Goal: Connect with others: Connect with others

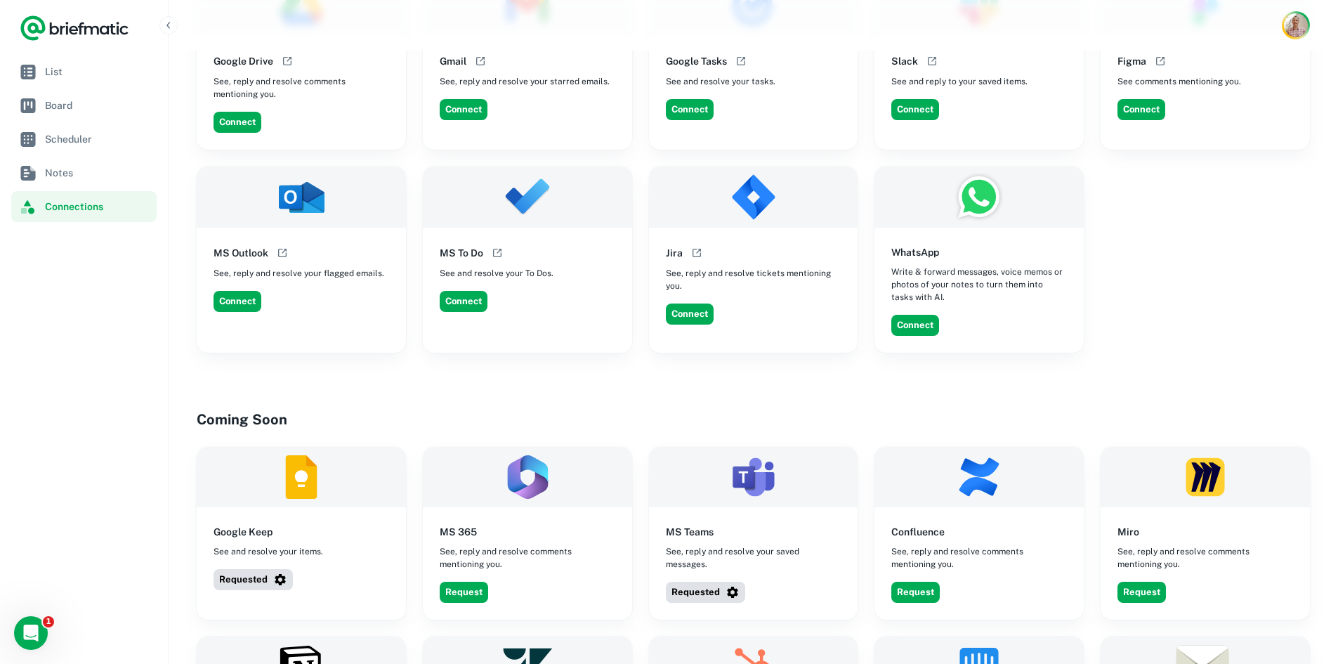
scroll to position [838, 0]
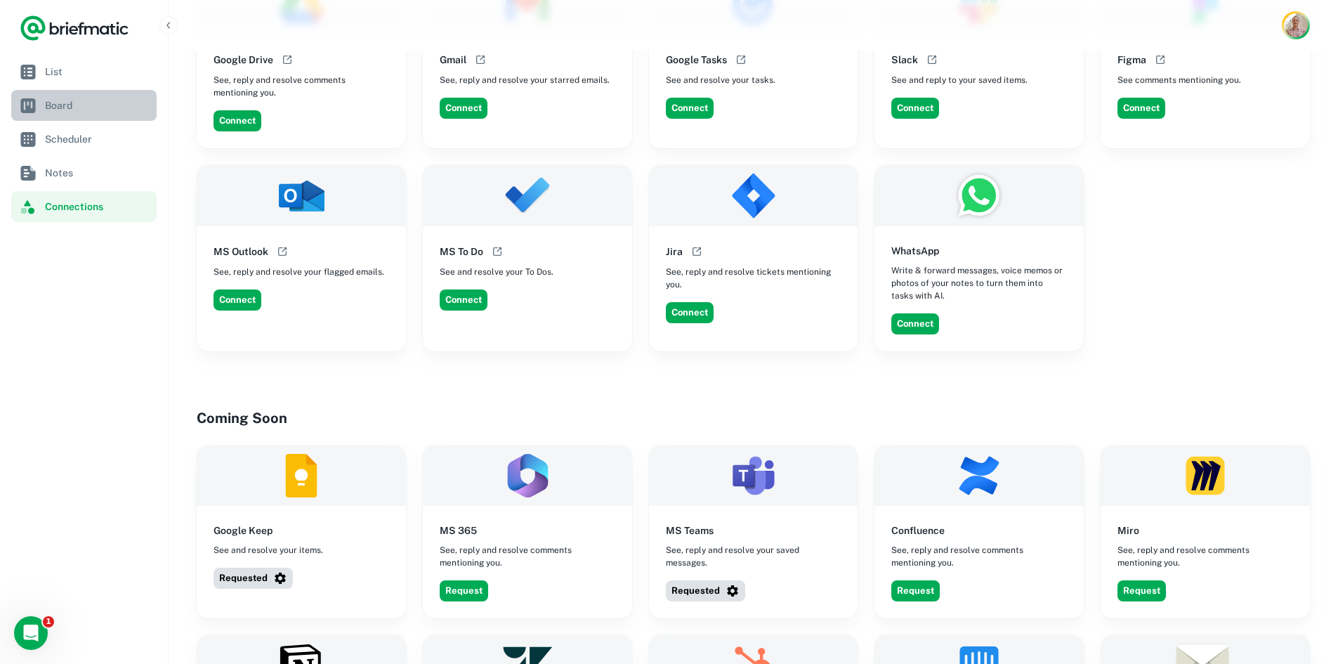
click at [65, 108] on span "Board" at bounding box center [98, 105] width 106 height 15
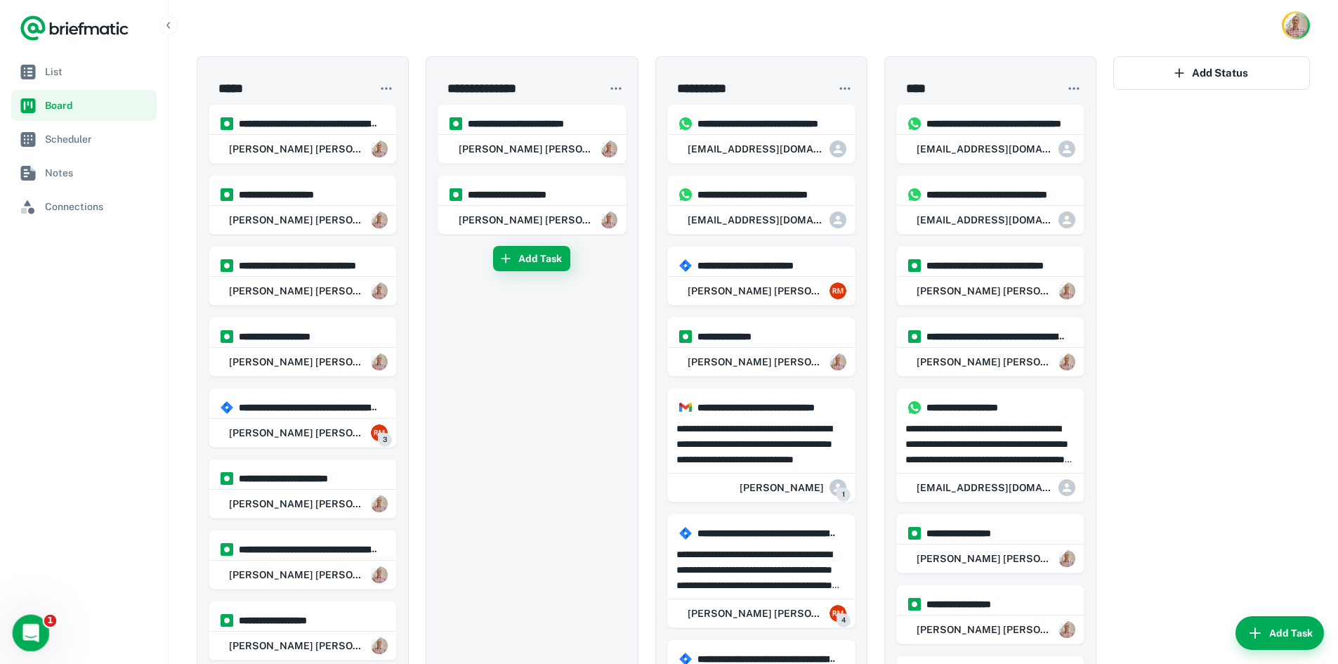
click at [26, 629] on icon "Open Intercom Messenger" at bounding box center [29, 631] width 23 height 23
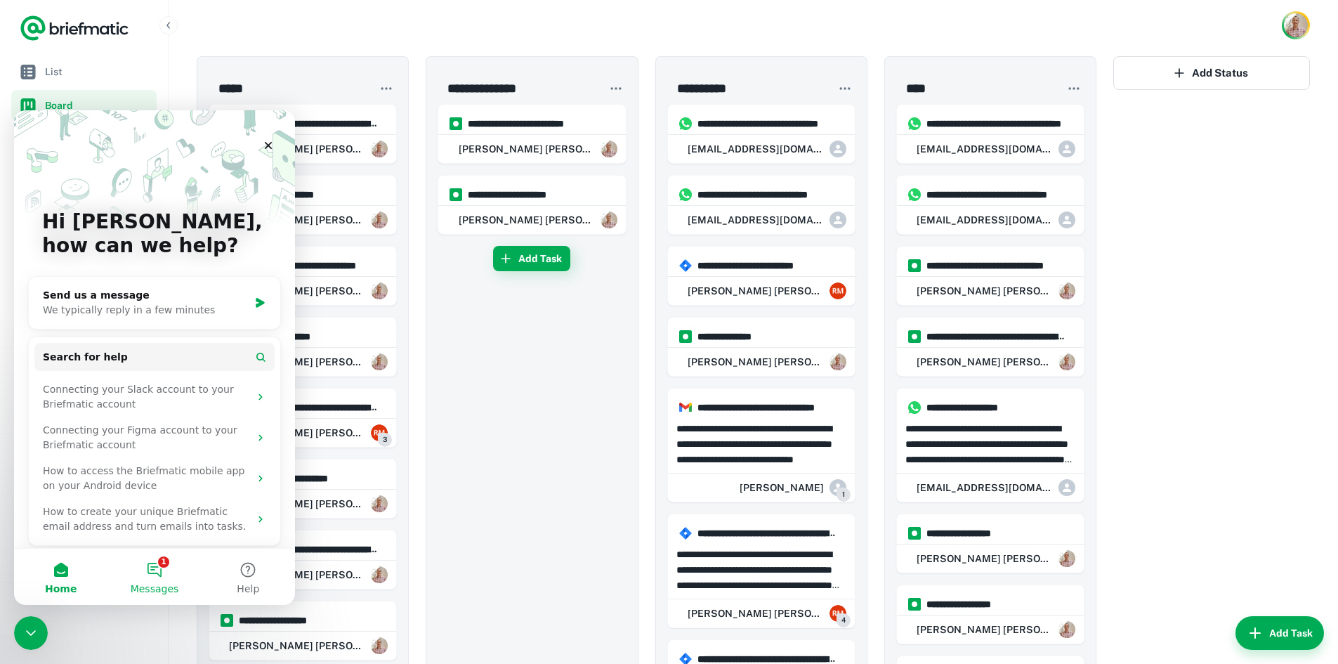
click at [157, 575] on button "1 Messages" at bounding box center [154, 577] width 93 height 56
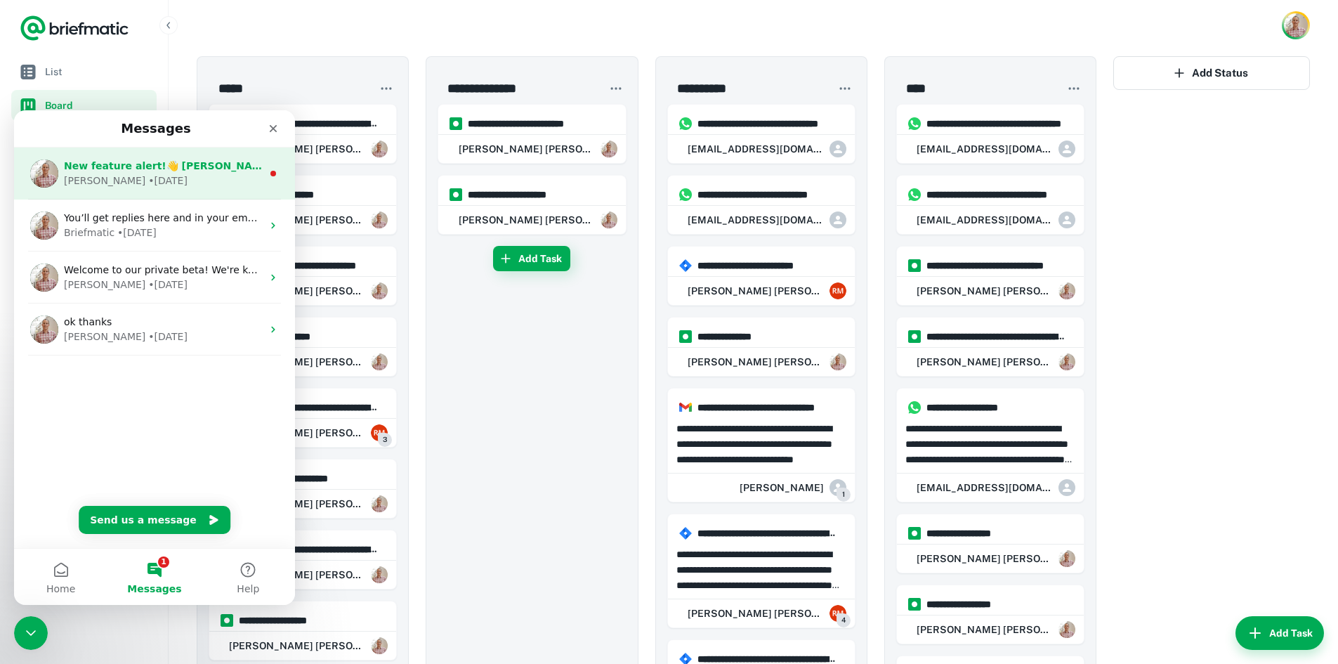
click at [169, 176] on div "Robert • 1d ago" at bounding box center [163, 181] width 198 height 15
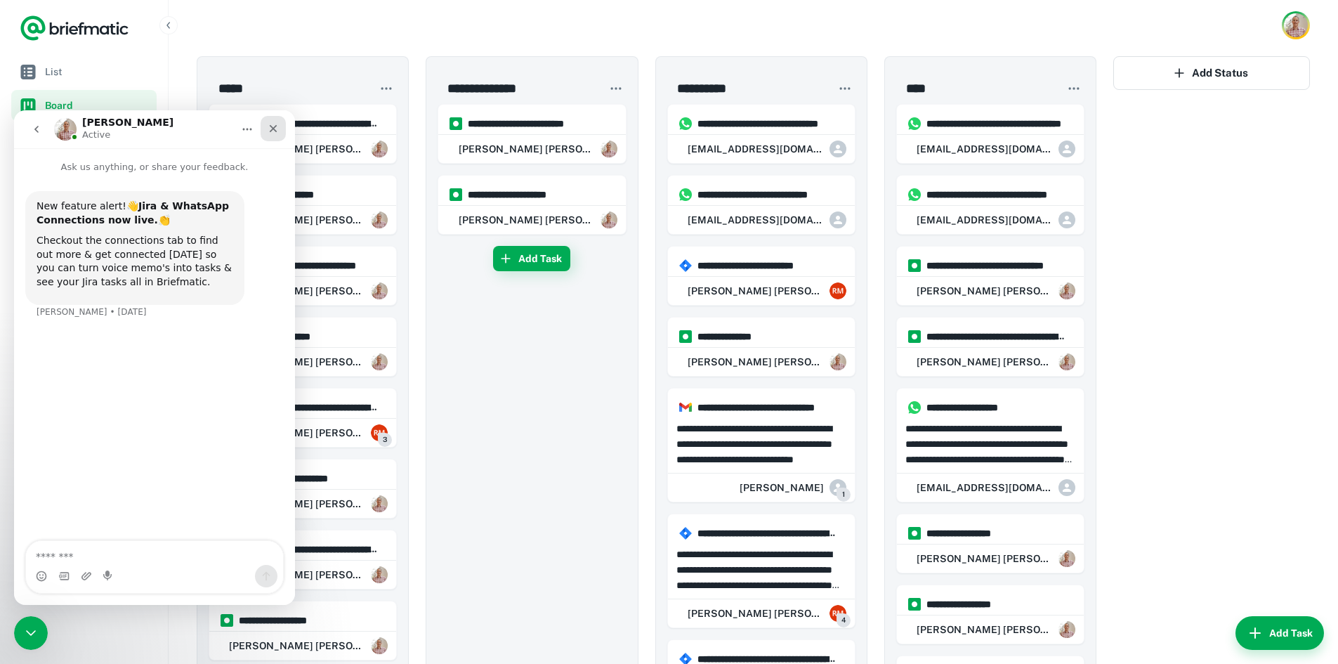
click at [273, 126] on icon "Close" at bounding box center [273, 128] width 11 height 11
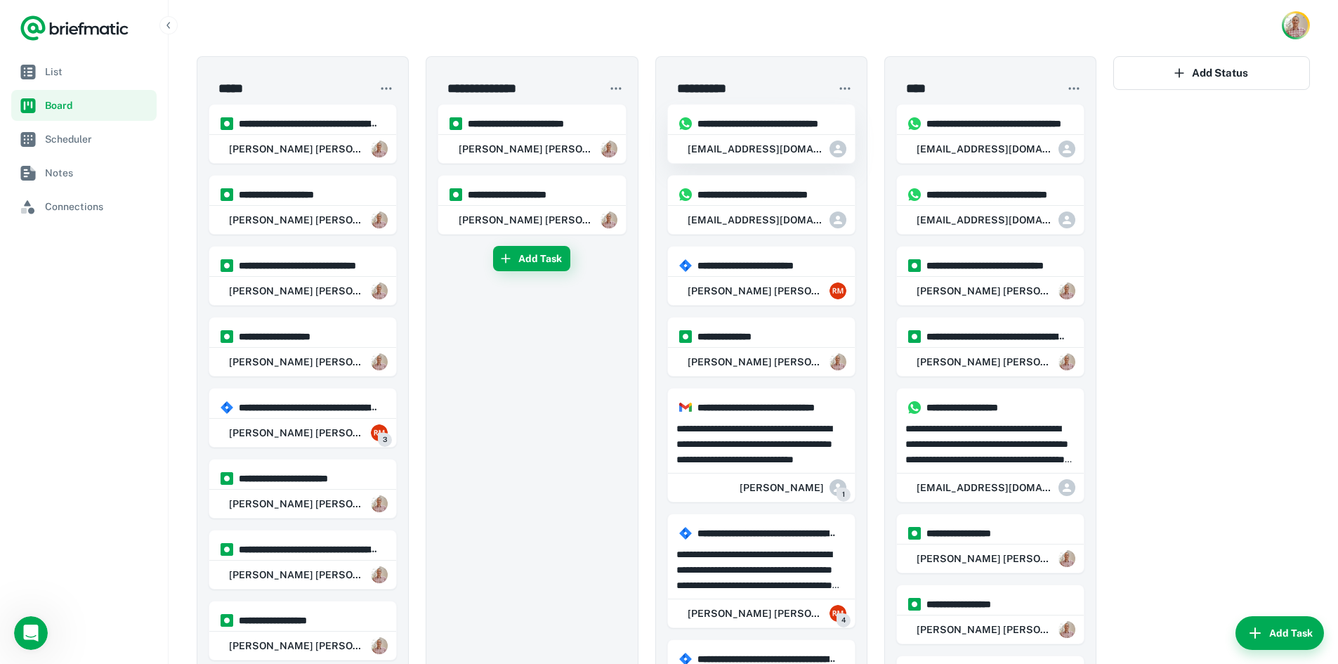
click at [731, 140] on div "[EMAIL_ADDRESS][DOMAIN_NAME]" at bounding box center [761, 149] width 187 height 28
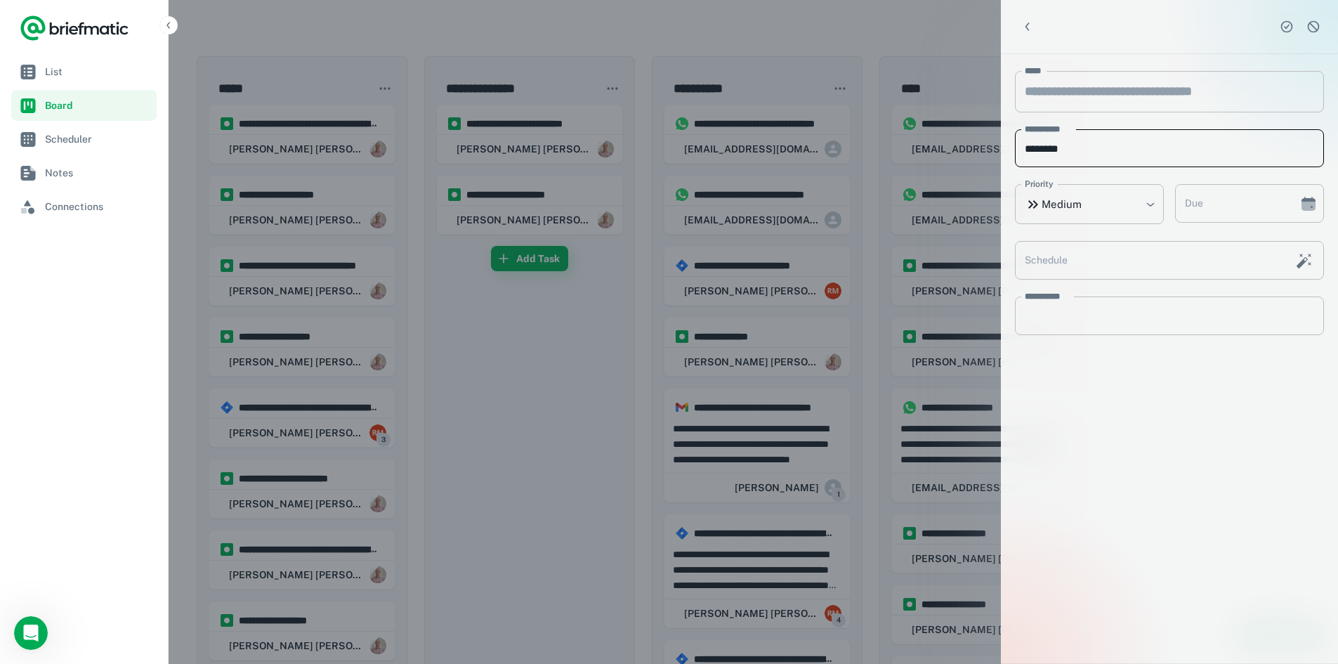
click at [1145, 144] on input "********" at bounding box center [1169, 148] width 309 height 39
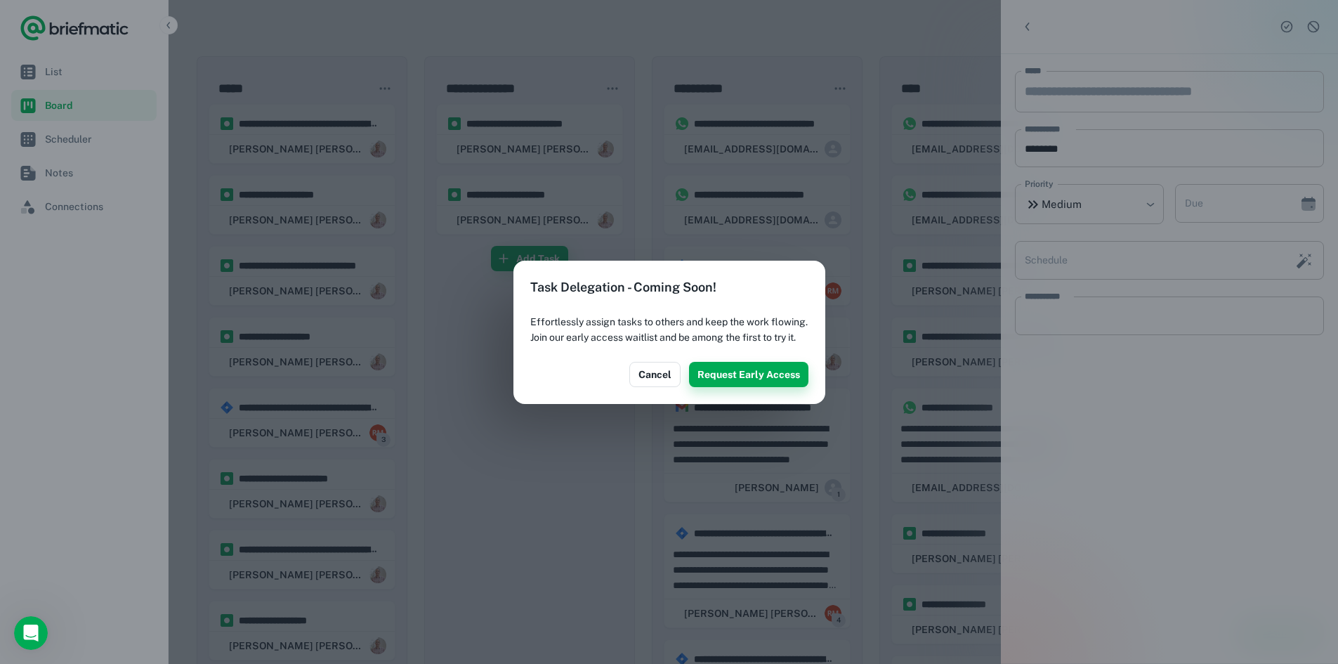
click at [743, 386] on button "Request Early Access" at bounding box center [748, 374] width 119 height 25
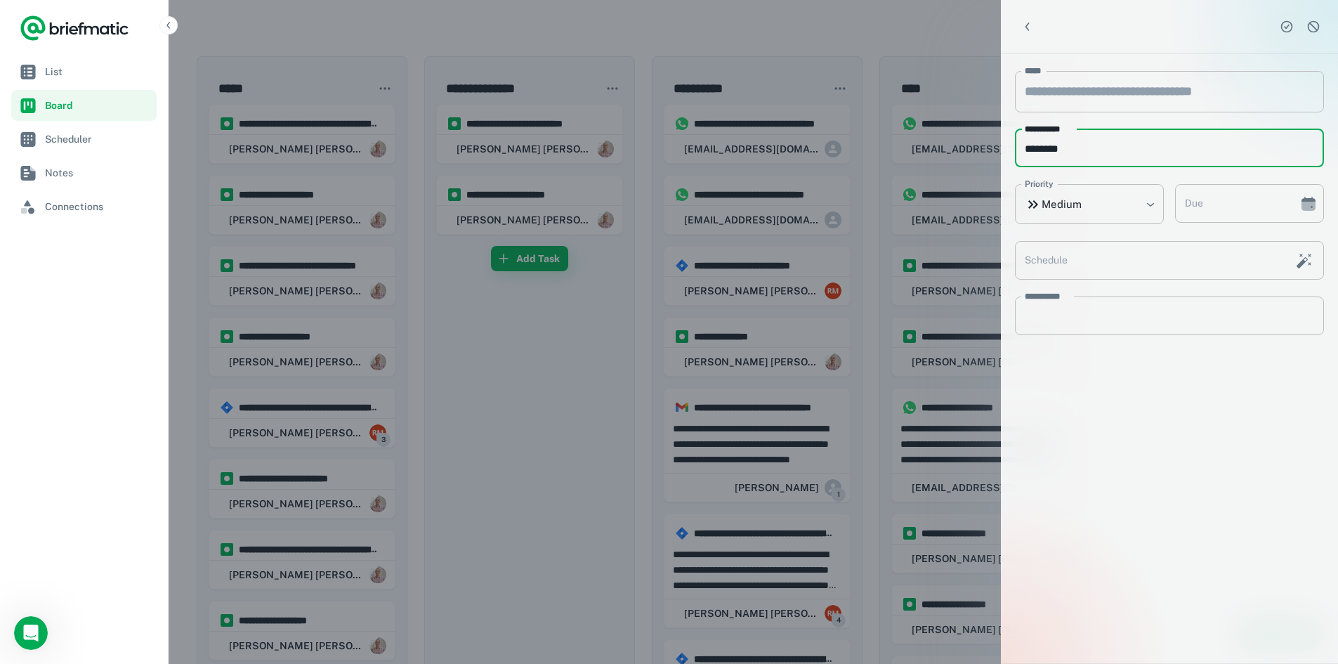
click at [800, 25] on div at bounding box center [669, 332] width 1338 height 664
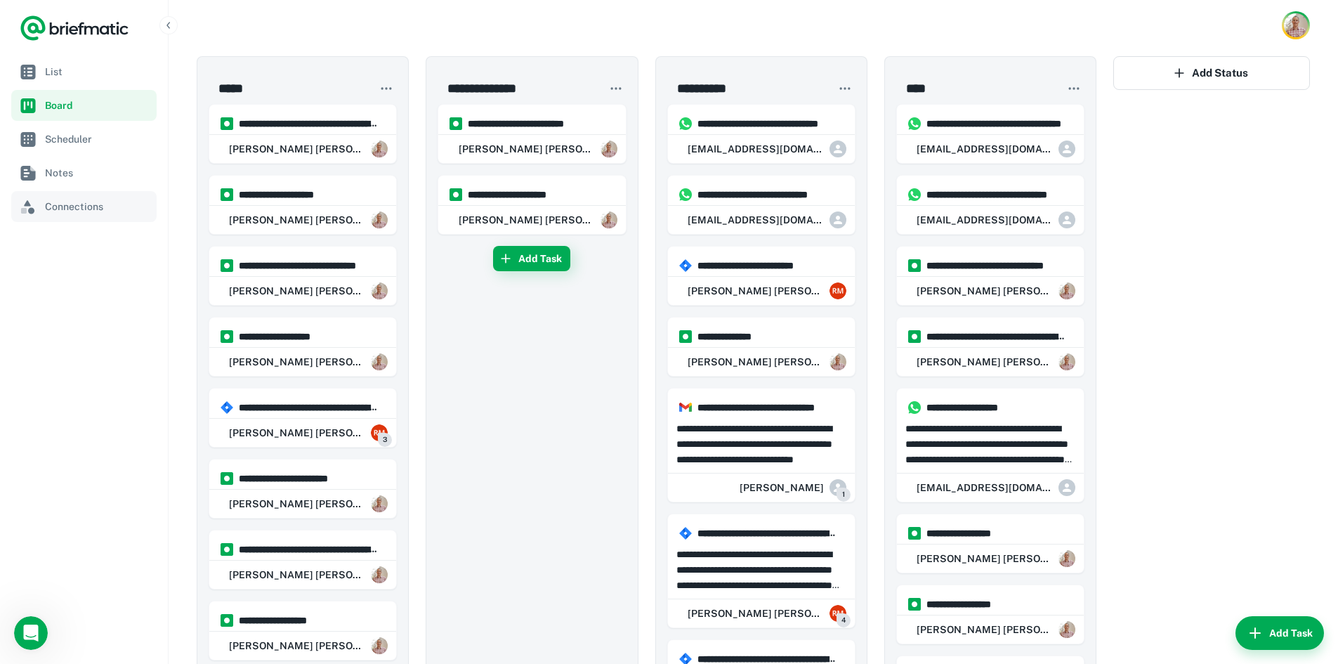
click at [82, 204] on span "Connections" at bounding box center [98, 206] width 106 height 15
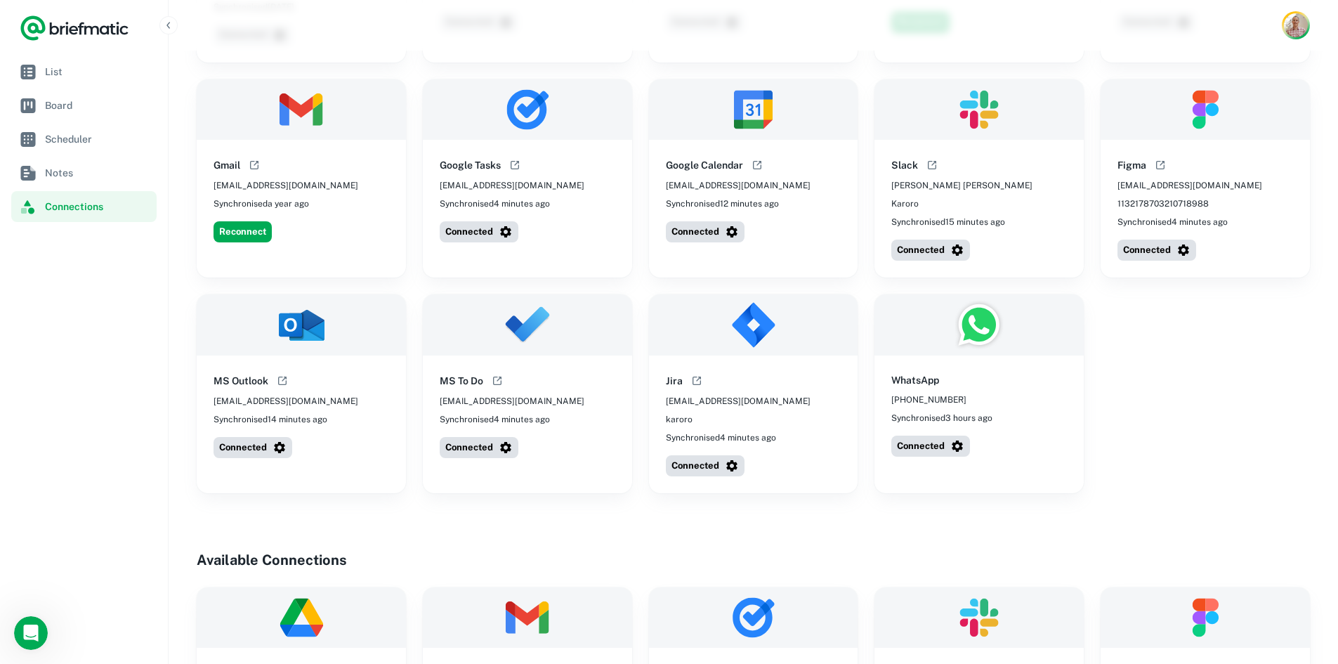
scroll to position [226, 0]
click at [473, 438] on button "Connected" at bounding box center [479, 446] width 79 height 21
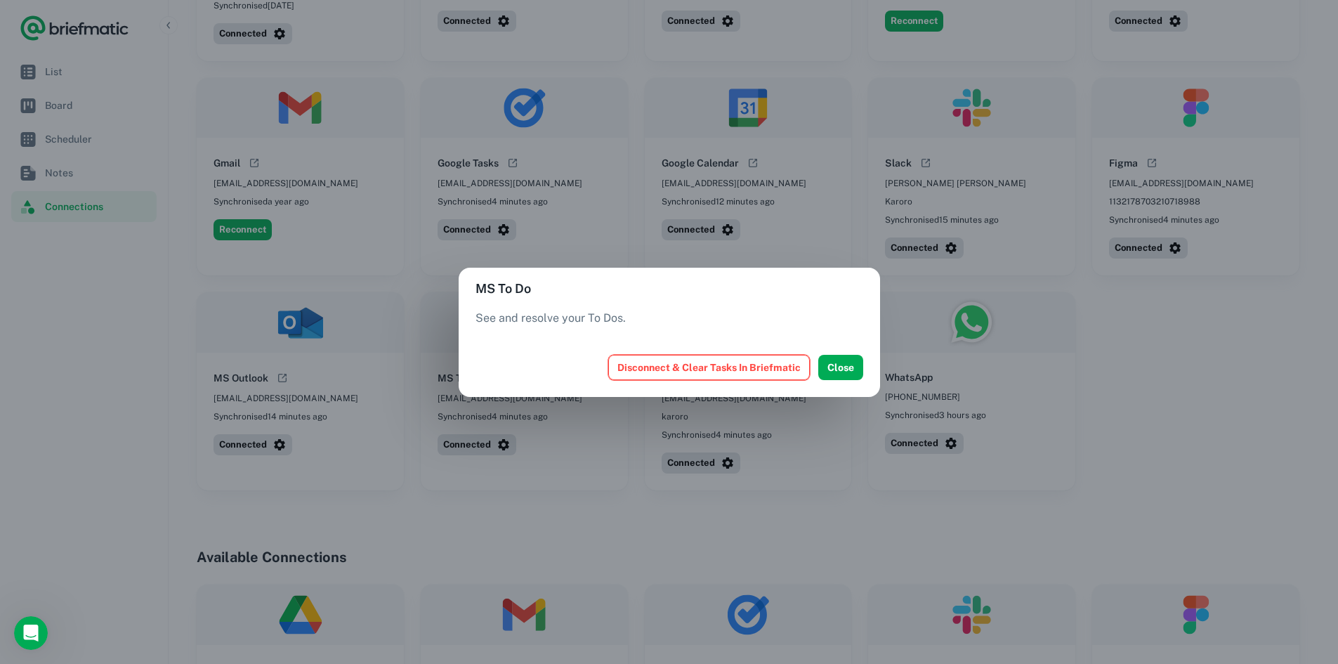
click at [706, 366] on button "Disconnect & Clear Tasks In Briefmatic" at bounding box center [709, 367] width 202 height 25
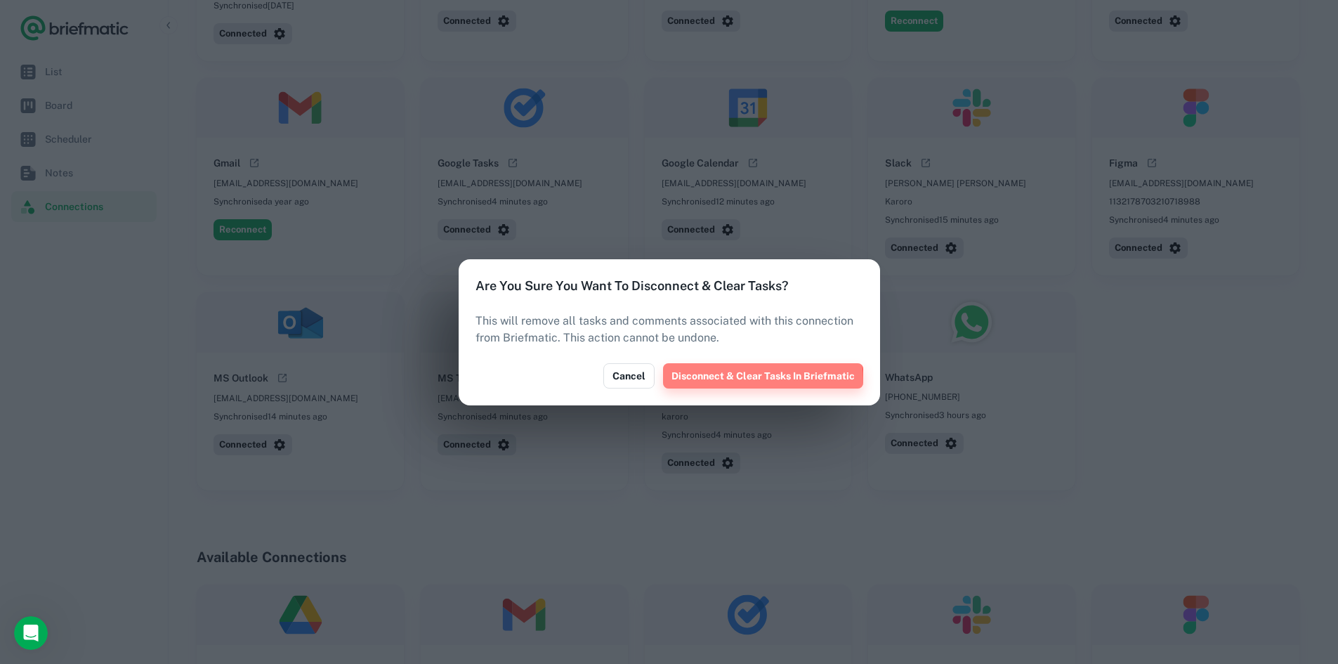
click at [737, 381] on button "Disconnect & Clear Tasks In Briefmatic" at bounding box center [763, 375] width 200 height 25
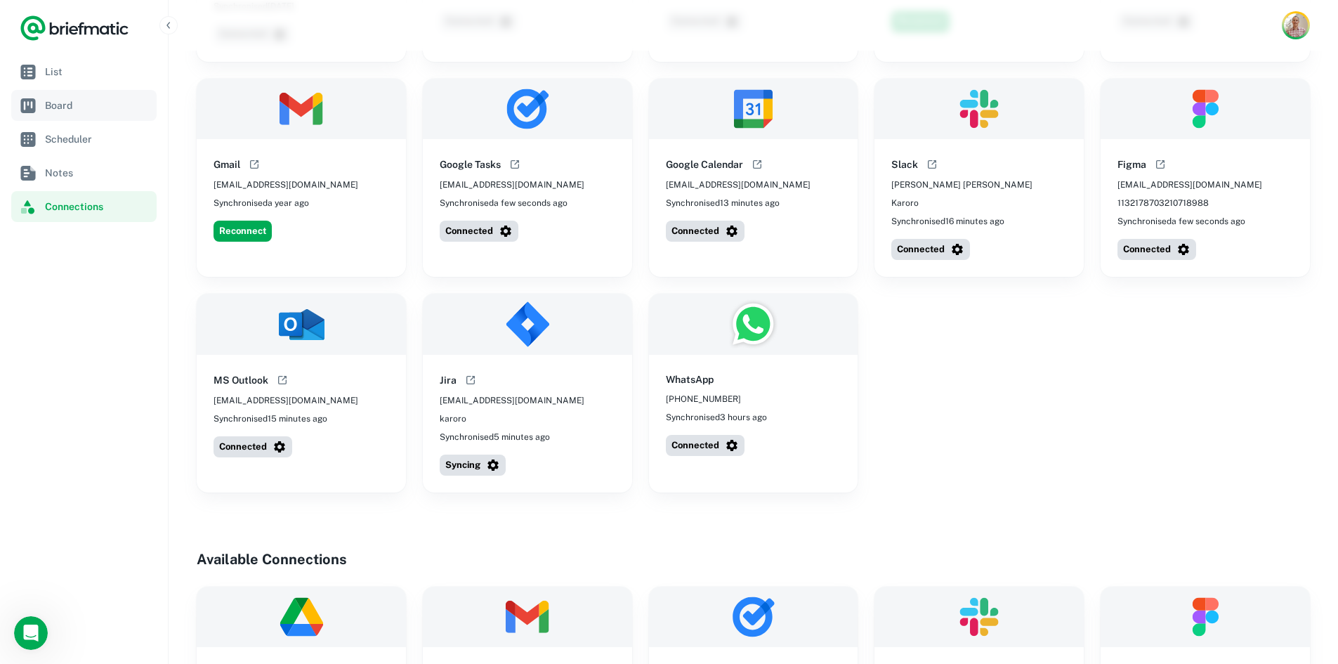
click at [58, 116] on link "Board" at bounding box center [83, 105] width 145 height 31
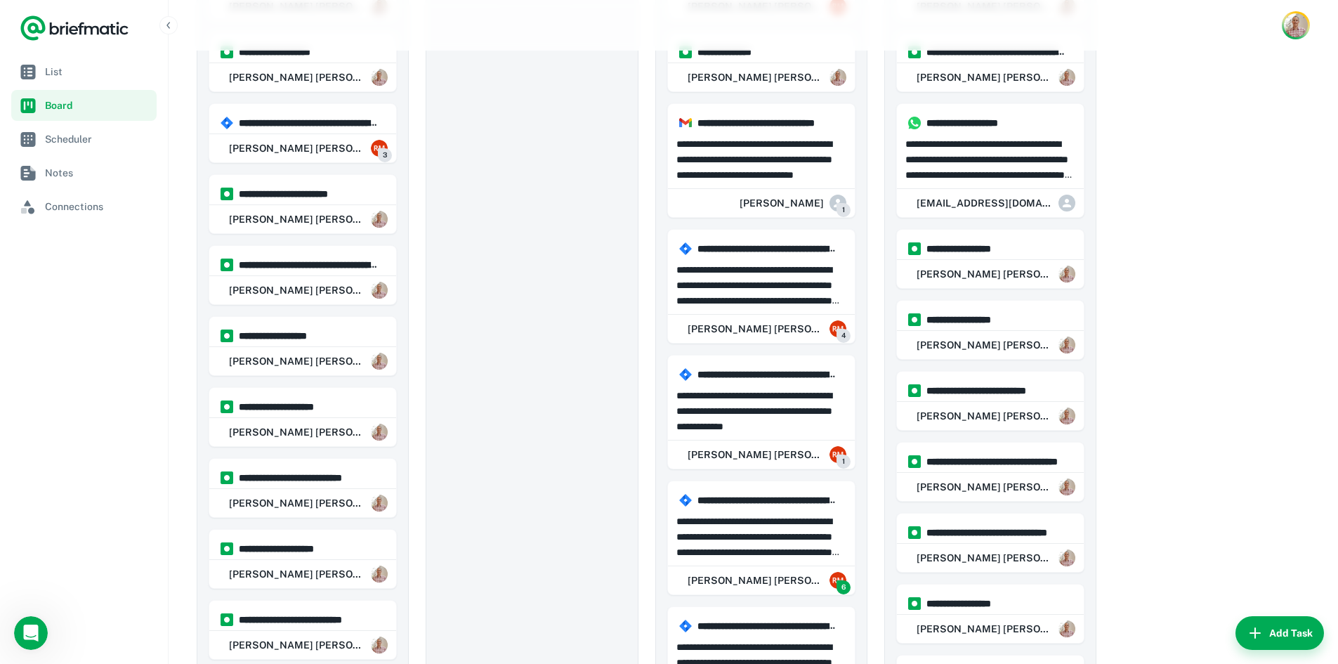
scroll to position [243, 0]
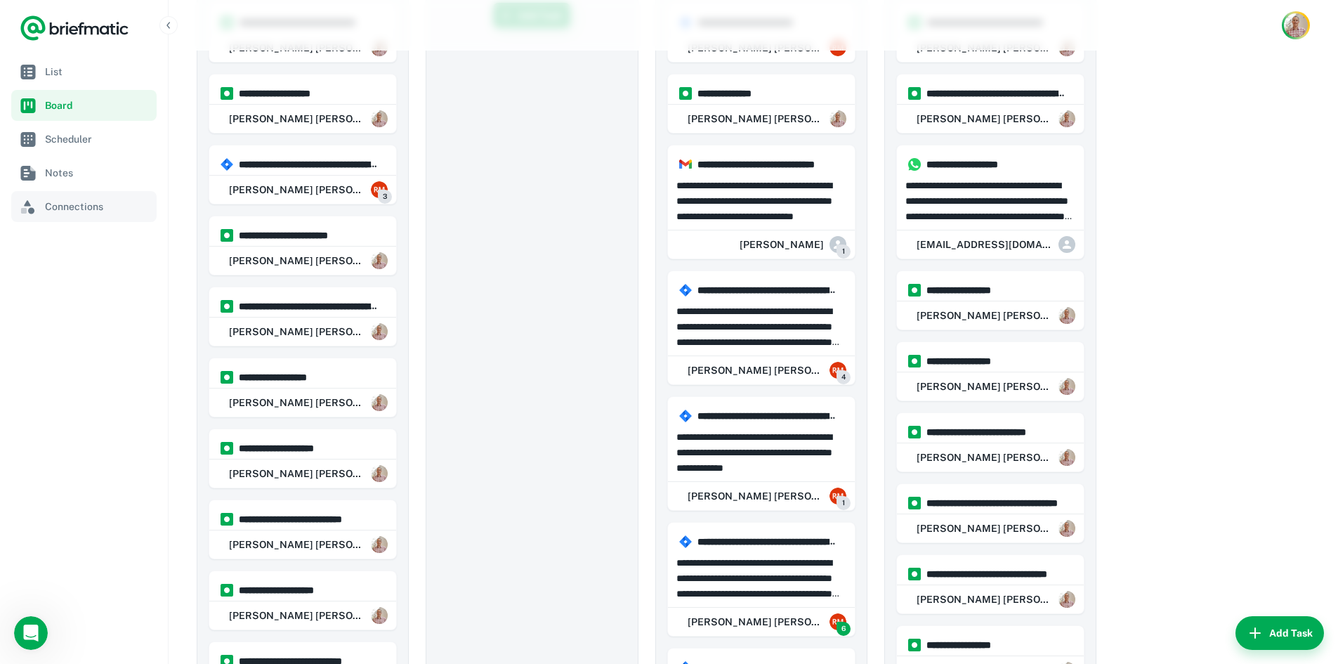
click at [67, 213] on span "Connections" at bounding box center [98, 206] width 106 height 15
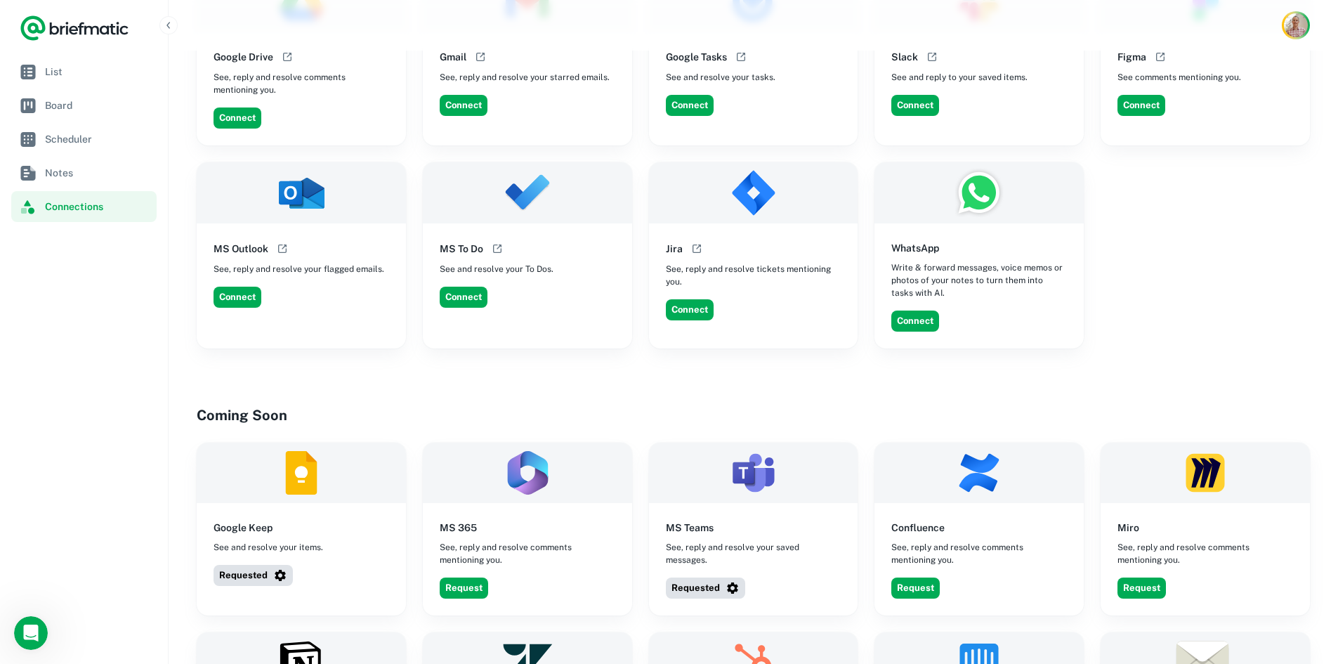
scroll to position [842, 0]
click at [464, 286] on button "Connect" at bounding box center [464, 296] width 48 height 21
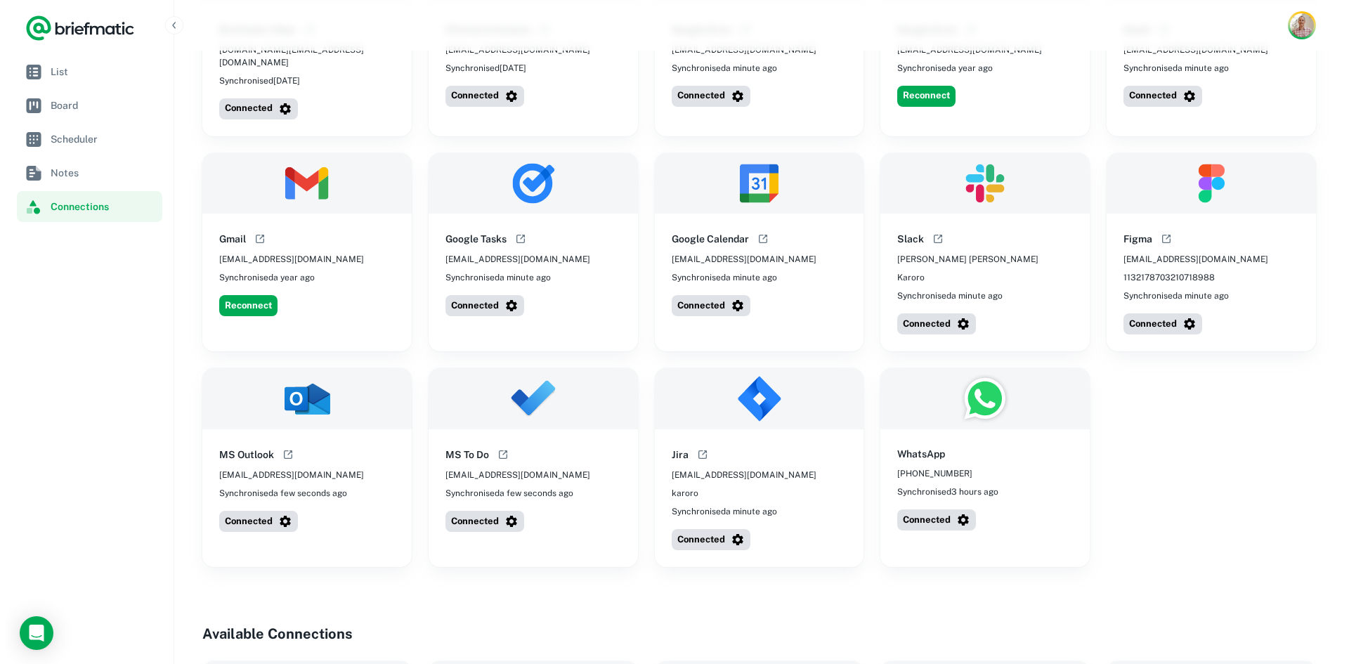
scroll to position [167, 0]
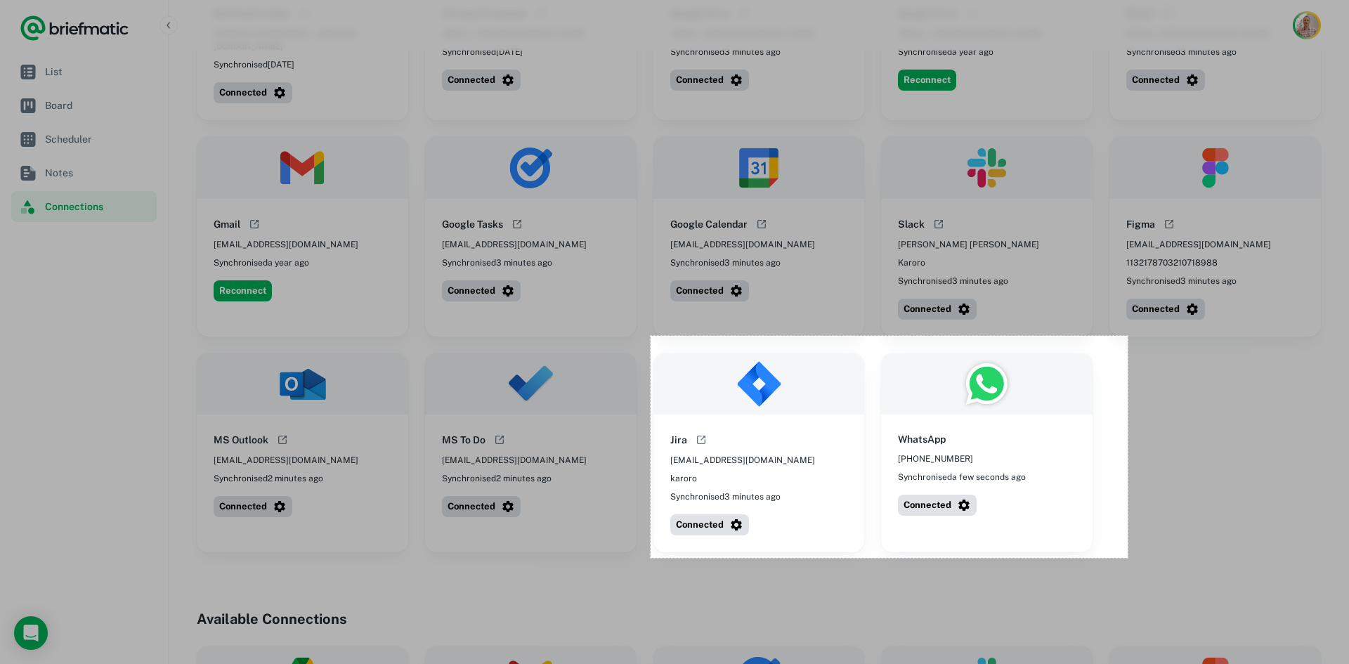
drag, startPoint x: 651, startPoint y: 336, endPoint x: 1128, endPoint y: 558, distance: 526.2
